Goal: Information Seeking & Learning: Find specific fact

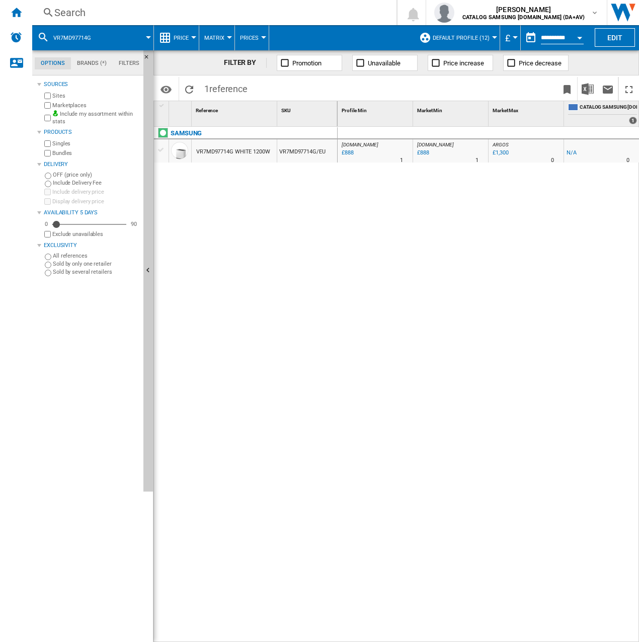
click at [76, 12] on div "Search" at bounding box center [212, 13] width 316 height 14
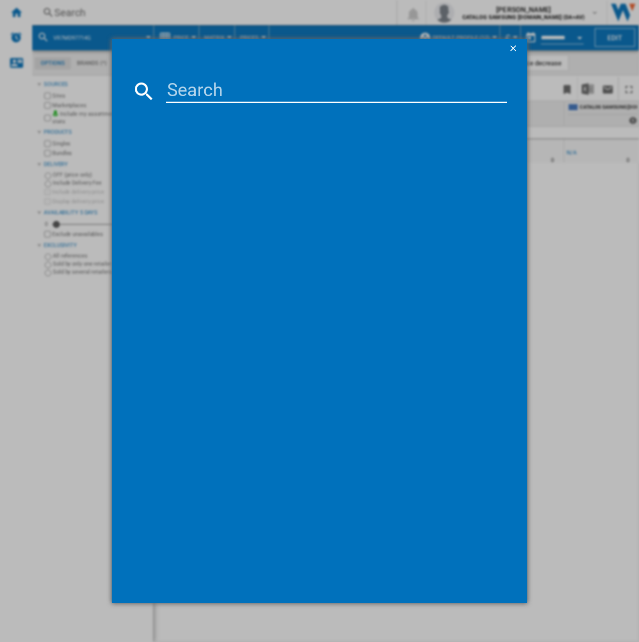
type input "VS15A6031R4"
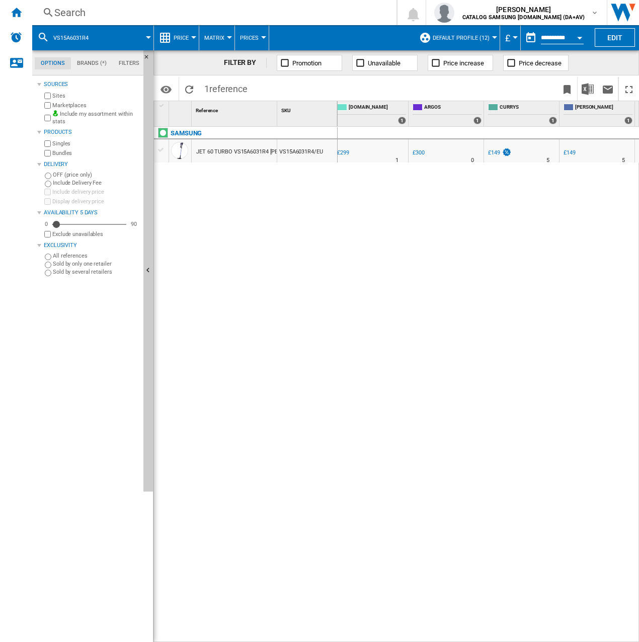
scroll to position [0, 415]
click at [97, 34] on button "VS15A6031R4" at bounding box center [75, 37] width 45 height 25
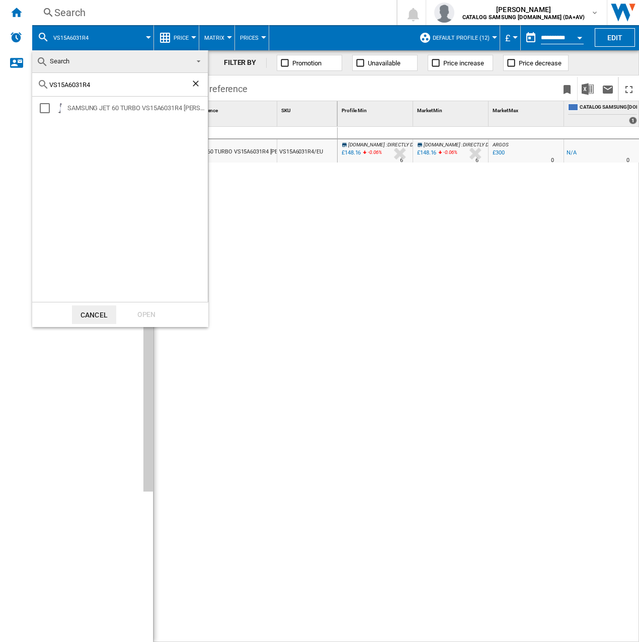
click at [111, 88] on div "VS15A6031R4" at bounding box center [119, 85] width 175 height 24
click at [111, 87] on input "VS15A6031R4" at bounding box center [119, 85] width 141 height 8
paste input "90F40DEM/[GEOGRAPHIC_DATA]"
type input "VS90F40DEM/EU"
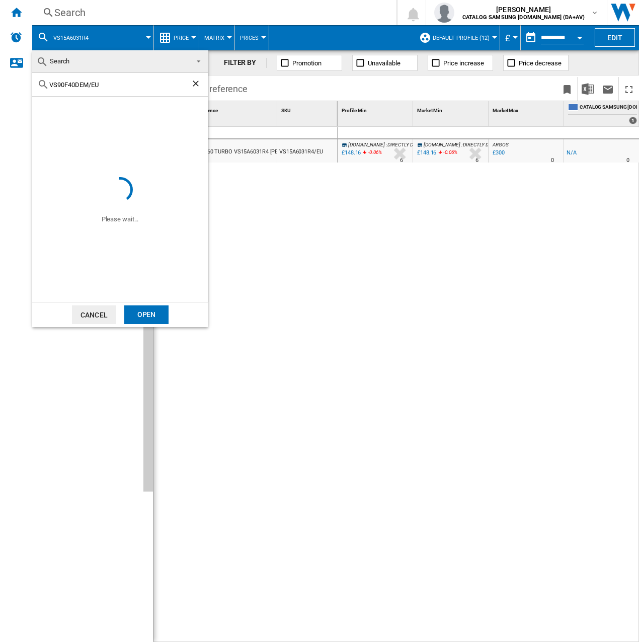
click at [147, 306] on div "Open" at bounding box center [146, 314] width 44 height 19
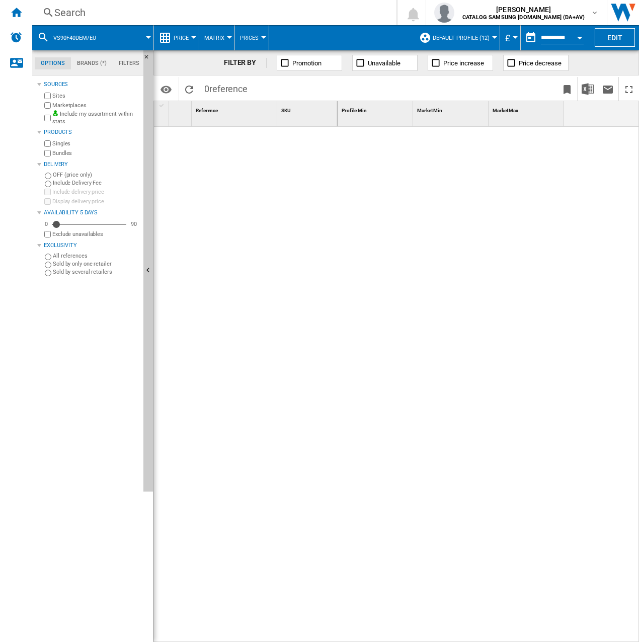
click at [113, 41] on span at bounding box center [129, 37] width 38 height 25
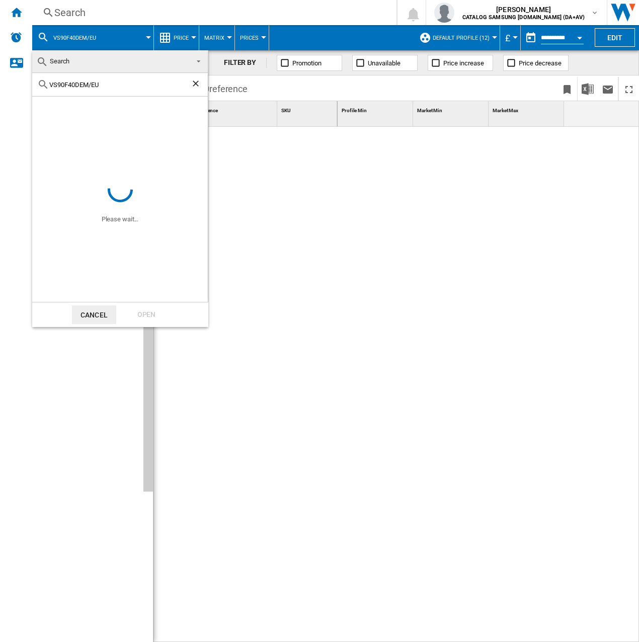
click at [114, 87] on input "VS90F40DEM/EU" at bounding box center [119, 85] width 141 height 8
type input "VS90F40DEM"
click at [153, 316] on div "Open" at bounding box center [146, 314] width 44 height 19
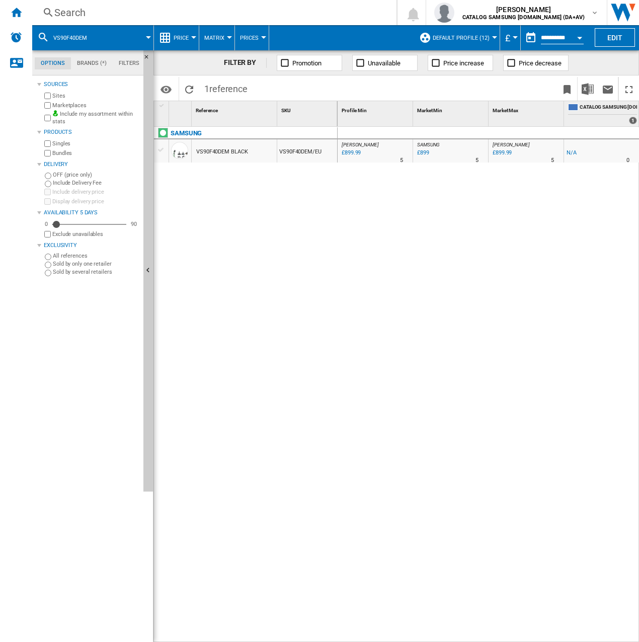
drag, startPoint x: 434, startPoint y: 636, endPoint x: 446, endPoint y: 636, distance: 11.6
click at [446, 636] on div "[PERSON_NAME] : UK [PERSON_NAME] -1.0 % £899.99 % N/A 5 [PERSON_NAME] : UK [PER…" at bounding box center [488, 384] width 302 height 515
